Goal: Information Seeking & Learning: Learn about a topic

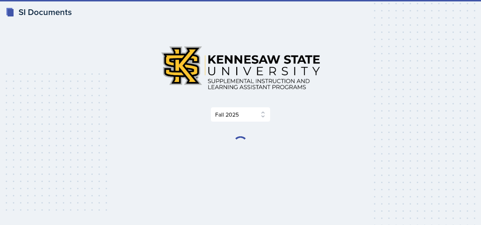
select select "2bed604d-1099-4043-b1bc-2365e8740244"
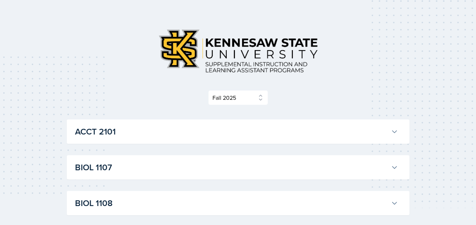
scroll to position [36, 0]
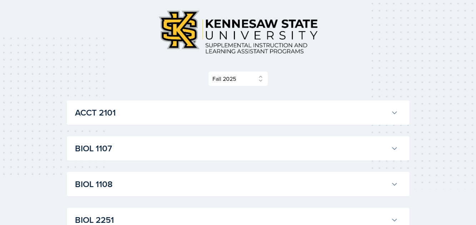
click at [136, 144] on h3 "BIOL 1107" at bounding box center [231, 148] width 313 height 13
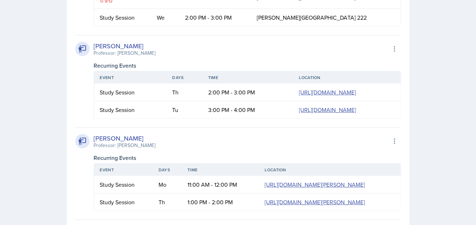
scroll to position [178, 0]
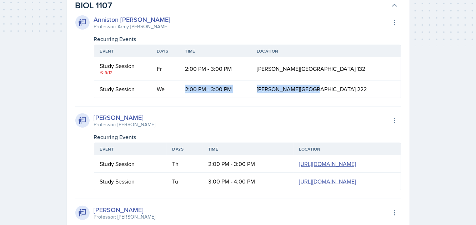
drag, startPoint x: 196, startPoint y: 90, endPoint x: 271, endPoint y: 90, distance: 74.6
click at [329, 90] on tr "Study Session We 2:00 PM - 3:00 PM [PERSON_NAME][GEOGRAPHIC_DATA] 222" at bounding box center [247, 88] width 306 height 17
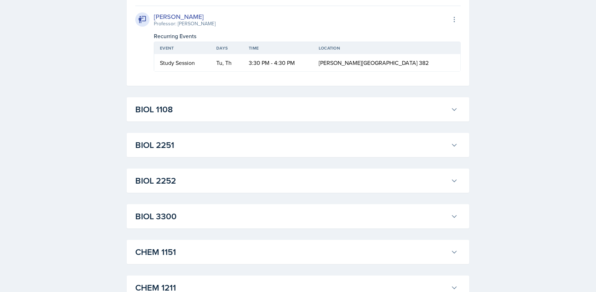
scroll to position [643, 0]
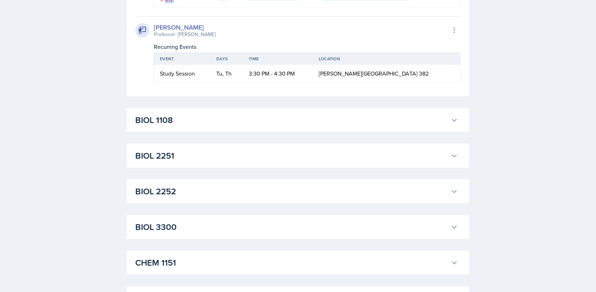
drag, startPoint x: 221, startPoint y: 142, endPoint x: 431, endPoint y: 161, distance: 210.7
click at [481, 156] on div "SI Documents Select Semester Fall 2025 Summer 2025 Spring 2025 Fall 2024 Summer…" at bounding box center [298, 267] width 596 height 1820
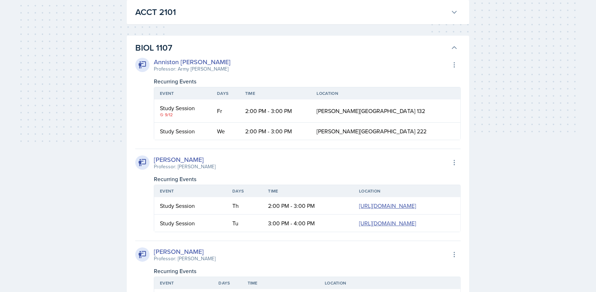
scroll to position [107, 0]
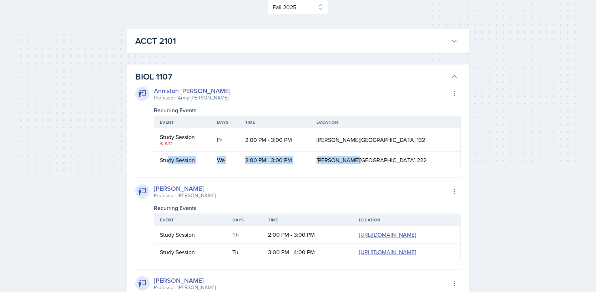
drag, startPoint x: 221, startPoint y: 163, endPoint x: 376, endPoint y: 163, distance: 154.6
click at [376, 163] on tr "Study Session We 2:00 PM - 3:00 PM [PERSON_NAME][GEOGRAPHIC_DATA] 222" at bounding box center [307, 160] width 306 height 17
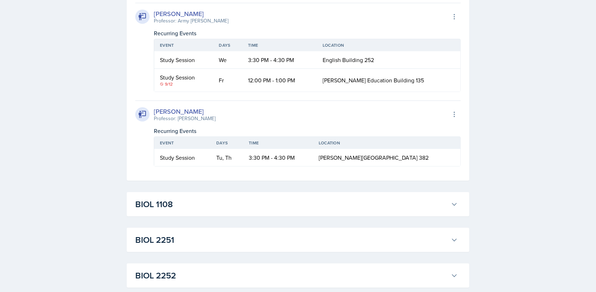
scroll to position [571, 0]
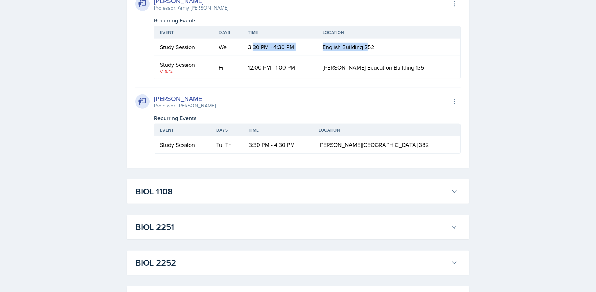
drag, startPoint x: 302, startPoint y: 217, endPoint x: 396, endPoint y: 217, distance: 93.5
click at [385, 56] on tr "Study Session We 3:30 PM - 4:30 PM English Building 252" at bounding box center [307, 47] width 306 height 17
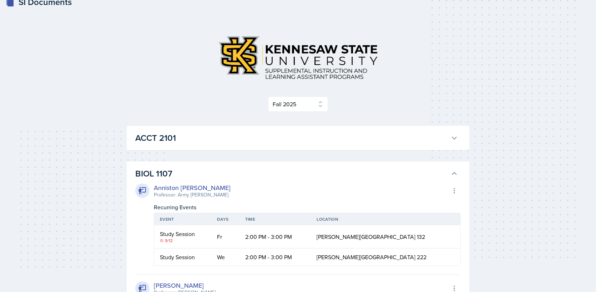
scroll to position [0, 0]
